Goal: Understand process/instructions: Learn how to perform a task or action

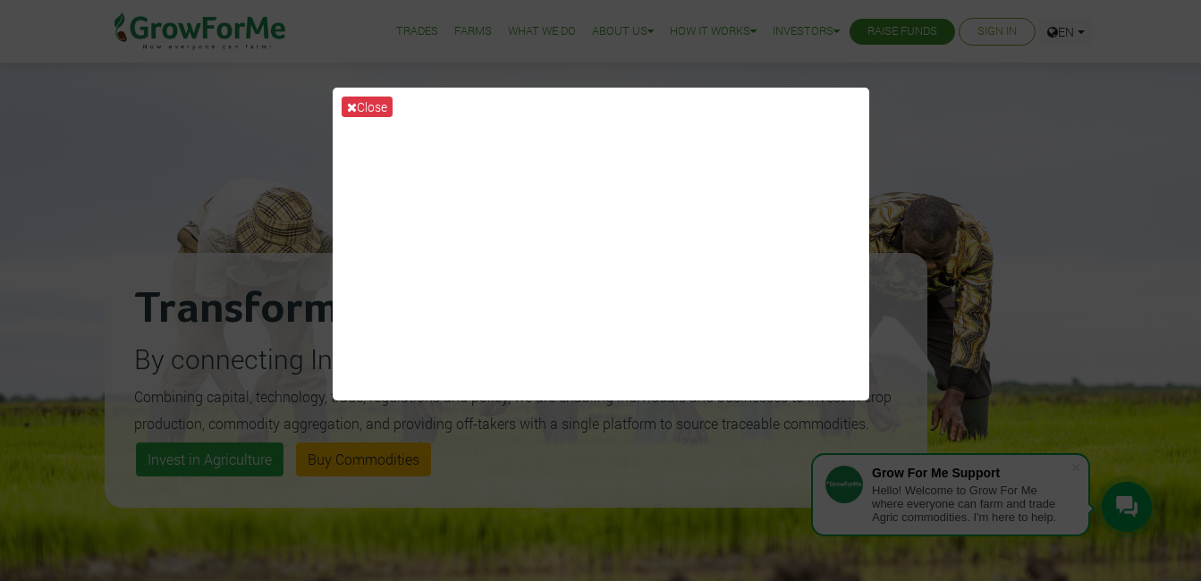
click at [1036, 295] on div "Close" at bounding box center [600, 290] width 1201 height 581
click at [367, 103] on button "Close" at bounding box center [367, 107] width 51 height 21
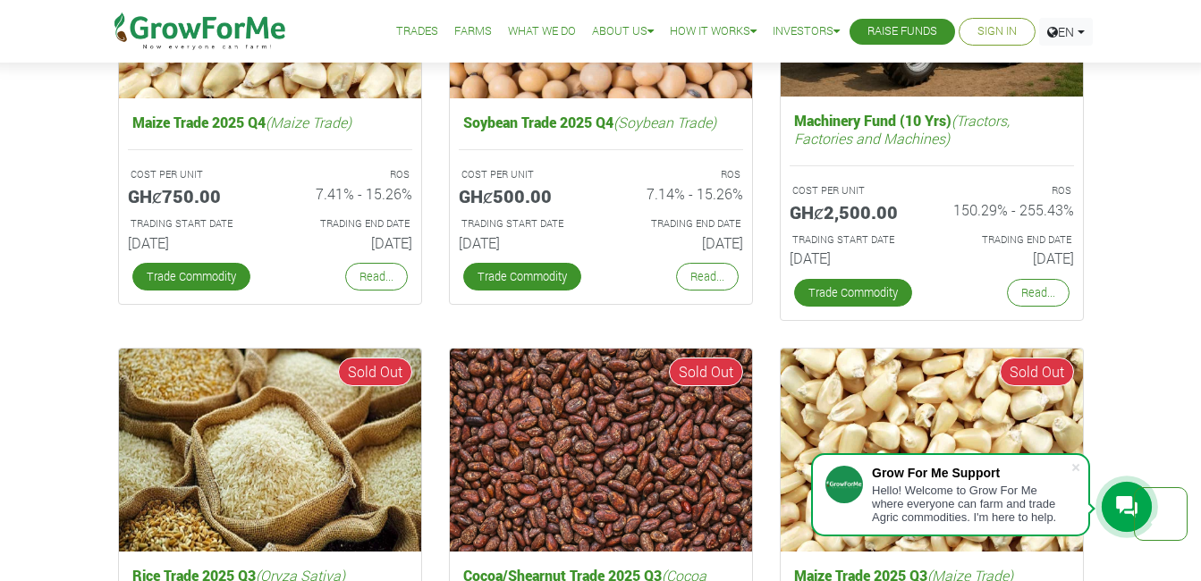
scroll to position [3041, 0]
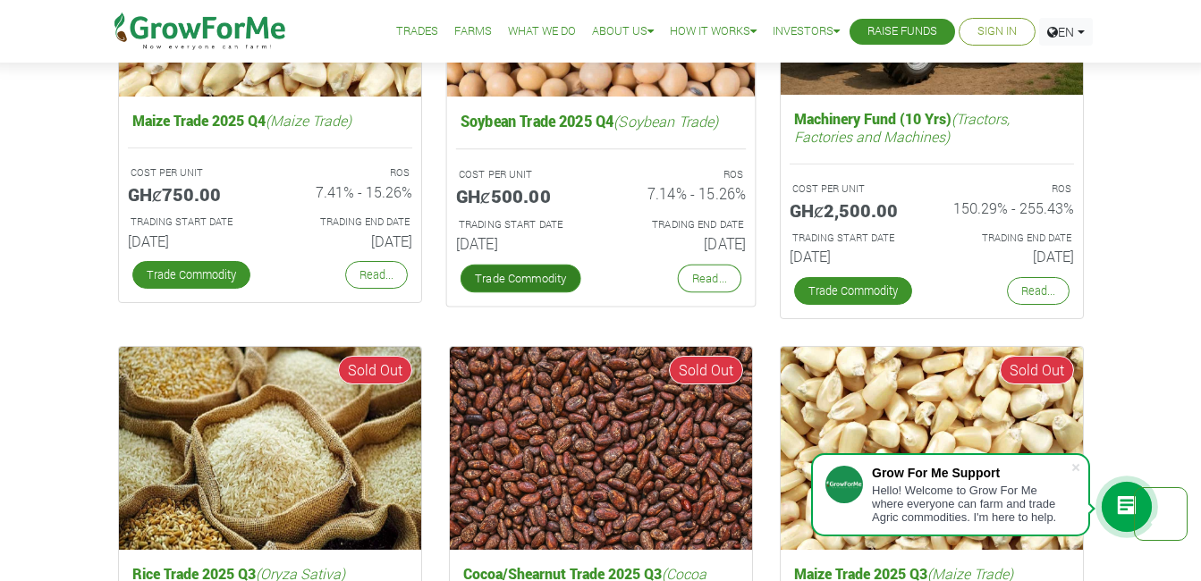
click at [512, 275] on link "Trade Commodity" at bounding box center [520, 279] width 121 height 29
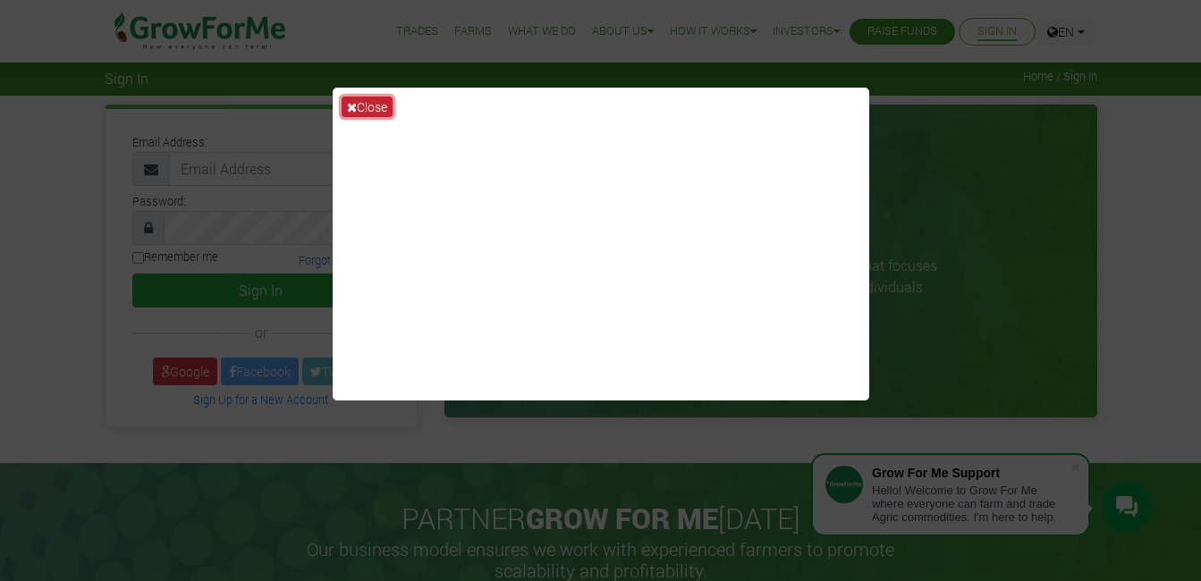
click at [376, 106] on button "Close" at bounding box center [367, 107] width 51 height 21
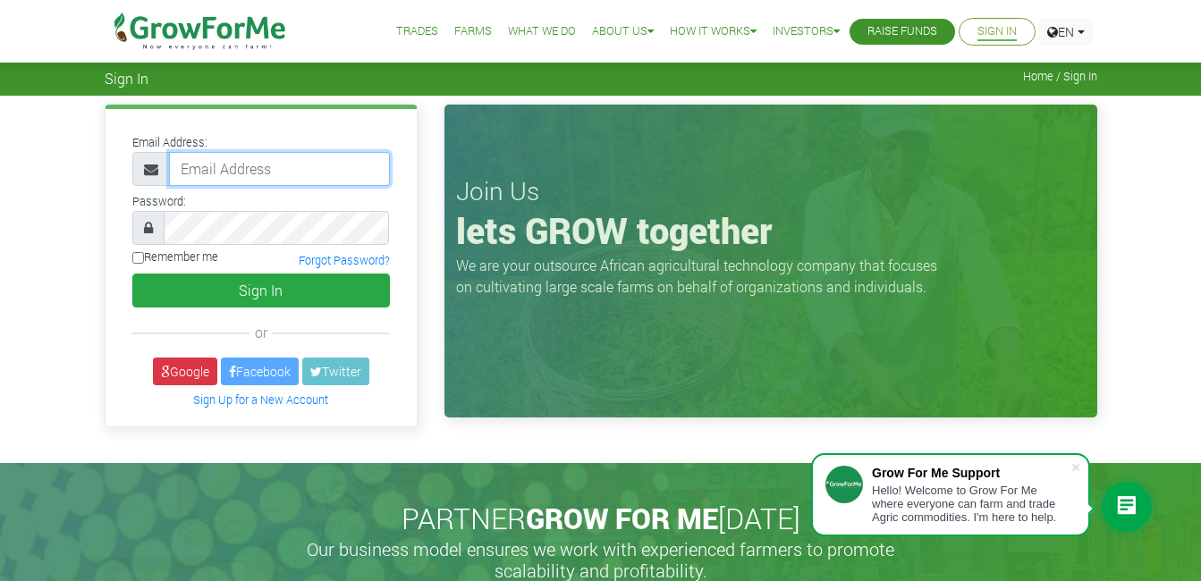
click at [290, 165] on input "email" at bounding box center [279, 169] width 221 height 34
type input "233244962252@growforme.com"
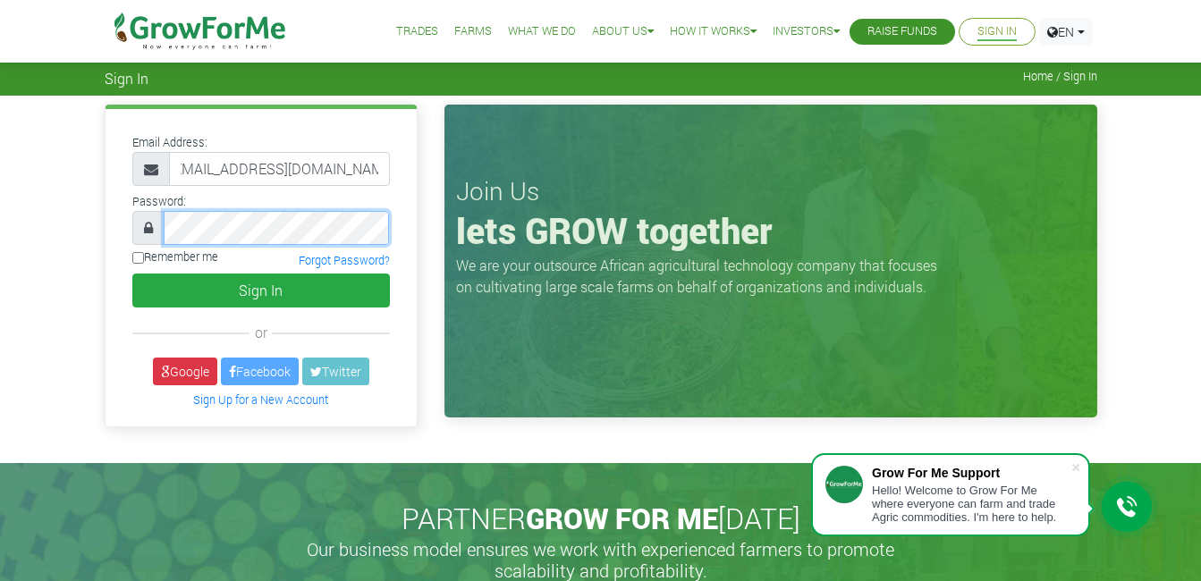
scroll to position [0, 0]
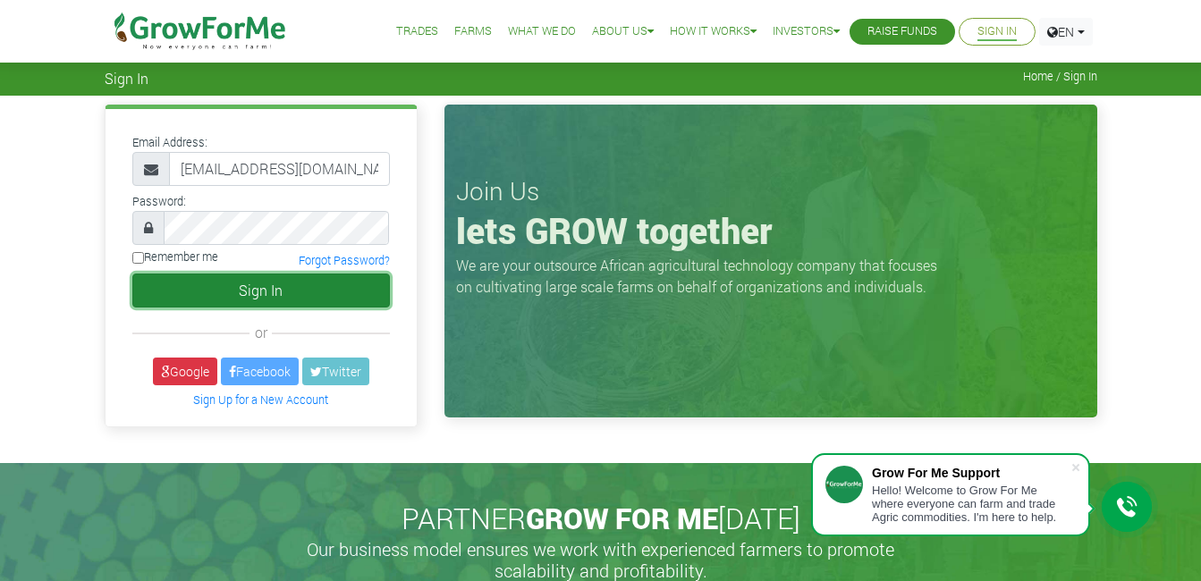
click at [326, 288] on button "Sign In" at bounding box center [261, 291] width 258 height 34
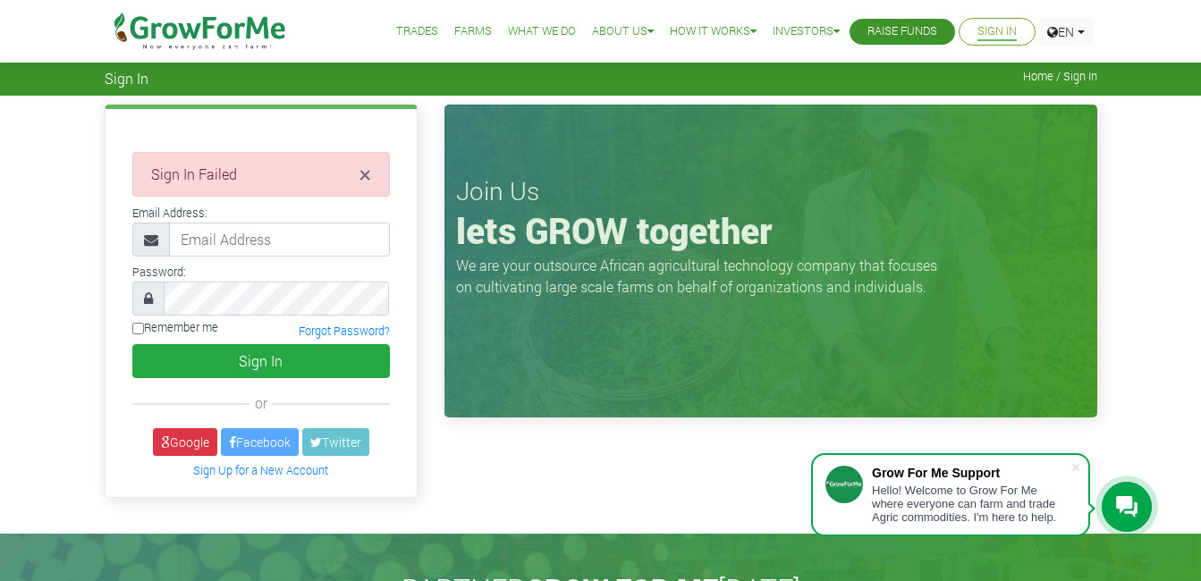
click at [997, 37] on link "Sign In" at bounding box center [997, 31] width 39 height 19
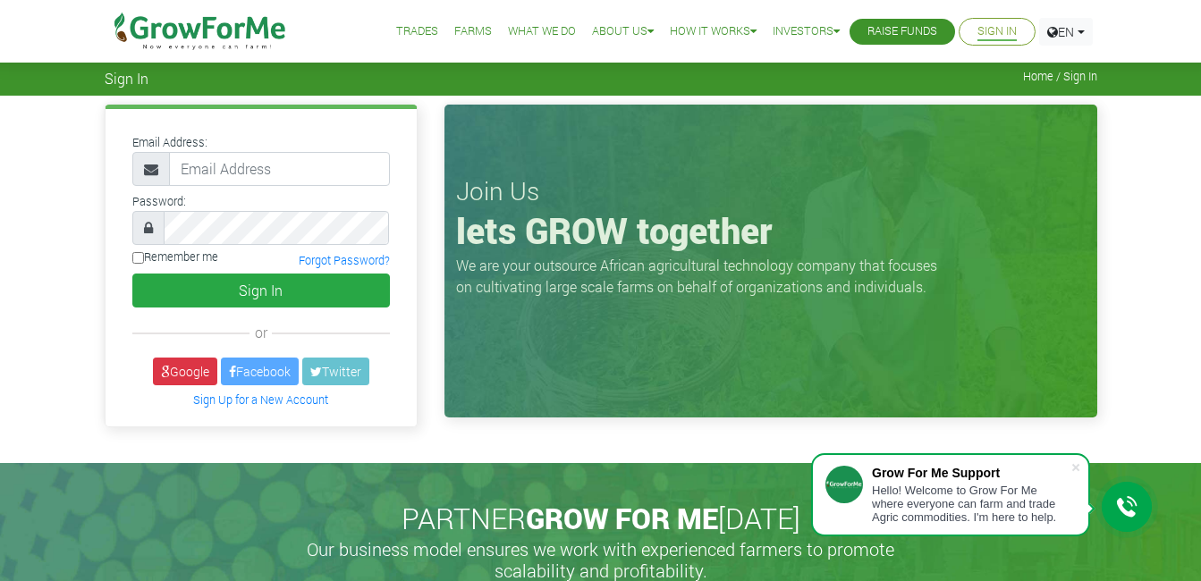
click at [407, 30] on link "Trades" at bounding box center [417, 31] width 42 height 19
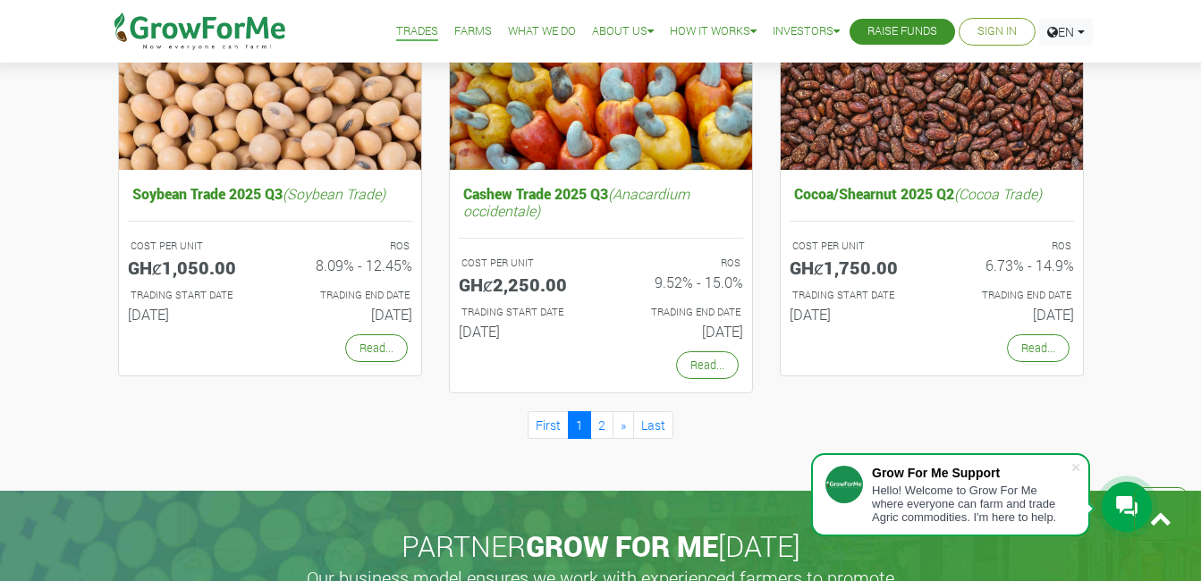
scroll to position [1574, 0]
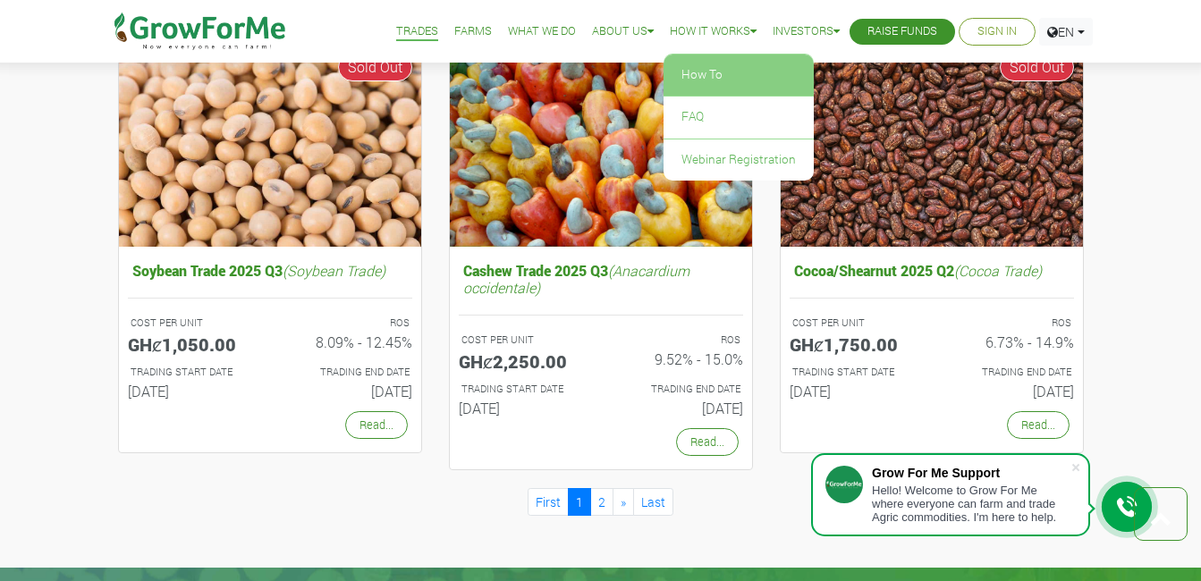
click at [712, 68] on link "How To" at bounding box center [739, 75] width 150 height 41
